Goal: Book appointment/travel/reservation

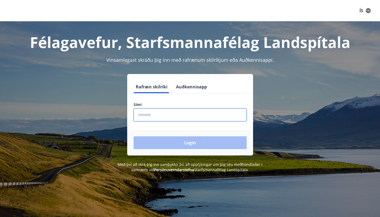
click at [152, 121] on input "phone" at bounding box center [190, 114] width 113 height 13
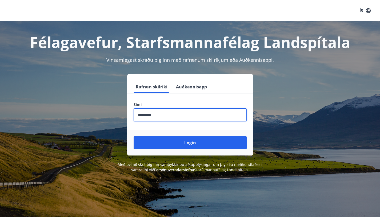
type input "********"
click at [134, 136] on button "Login" at bounding box center [190, 142] width 113 height 13
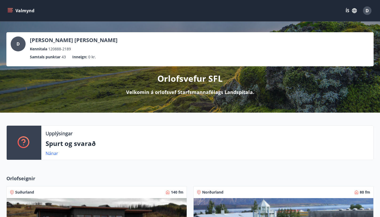
click at [10, 8] on icon "menu" at bounding box center [11, 8] width 6 height 1
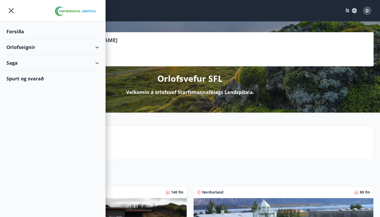
click at [73, 47] on div "Orlofseignir" at bounding box center [52, 47] width 92 height 16
click at [47, 59] on div "Framboð" at bounding box center [53, 60] width 84 height 11
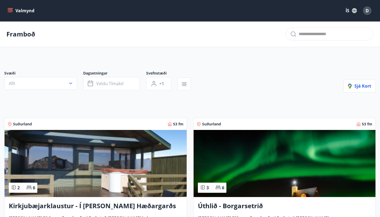
click at [77, 86] on div "Svæði Allt" at bounding box center [43, 81] width 79 height 20
click at [74, 87] on button "Allt" at bounding box center [40, 83] width 72 height 13
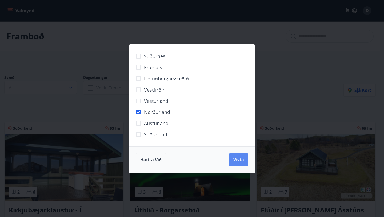
click at [240, 159] on span "Vista" at bounding box center [238, 160] width 11 height 6
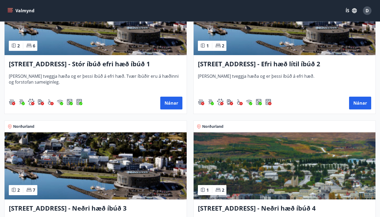
scroll to position [154, 0]
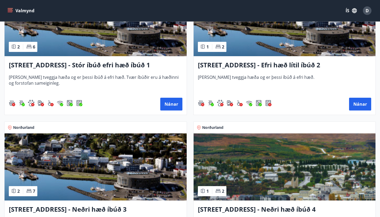
click at [66, 68] on h3 "[STREET_ADDRESS] - Stór íbúð efri hæð íbúð 1" at bounding box center [96, 66] width 174 height 10
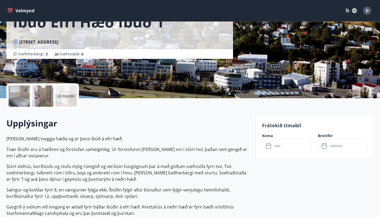
scroll to position [179, 0]
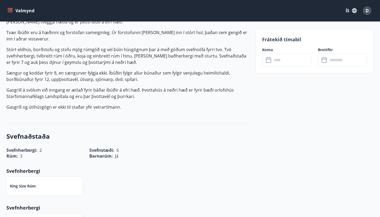
click at [268, 63] on div "​ ​" at bounding box center [286, 60] width 49 height 13
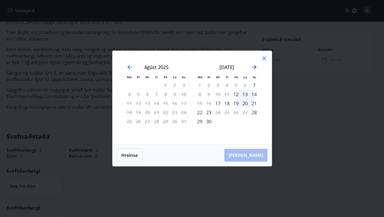
click at [252, 68] on icon "Move forward to switch to the next month." at bounding box center [254, 67] width 6 height 6
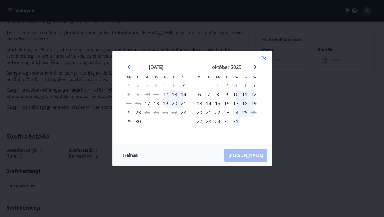
click at [252, 68] on icon "Move forward to switch to the next month." at bounding box center [254, 67] width 6 height 6
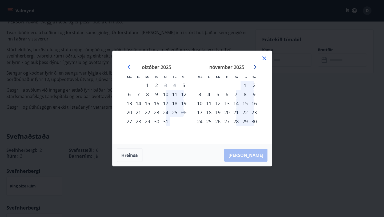
click at [253, 67] on icon "Move forward to switch to the next month." at bounding box center [254, 67] width 4 height 4
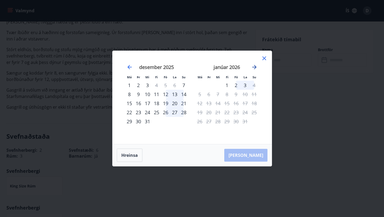
click at [253, 67] on icon "Move forward to switch to the next month." at bounding box center [254, 67] width 4 height 4
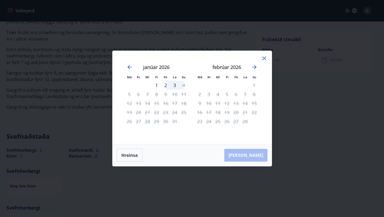
drag, startPoint x: 200, startPoint y: 103, endPoint x: 229, endPoint y: 89, distance: 32.1
click at [201, 103] on div "9" at bounding box center [199, 103] width 9 height 9
click at [255, 67] on icon "Move forward to switch to the next month." at bounding box center [254, 67] width 6 height 6
click at [254, 69] on icon "Move forward to switch to the next month." at bounding box center [254, 67] width 6 height 6
click at [261, 60] on icon at bounding box center [264, 58] width 6 height 6
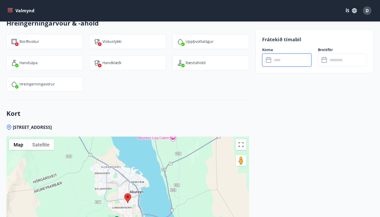
scroll to position [808, 0]
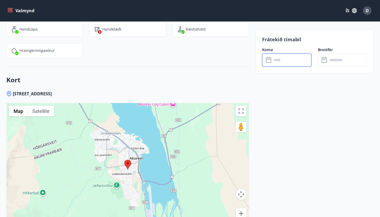
click at [9, 10] on icon "menu" at bounding box center [11, 10] width 6 height 1
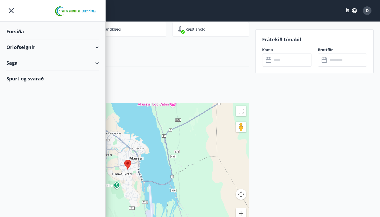
click at [19, 29] on div "Forsíða" at bounding box center [52, 32] width 92 height 16
